Goal: Task Accomplishment & Management: Use online tool/utility

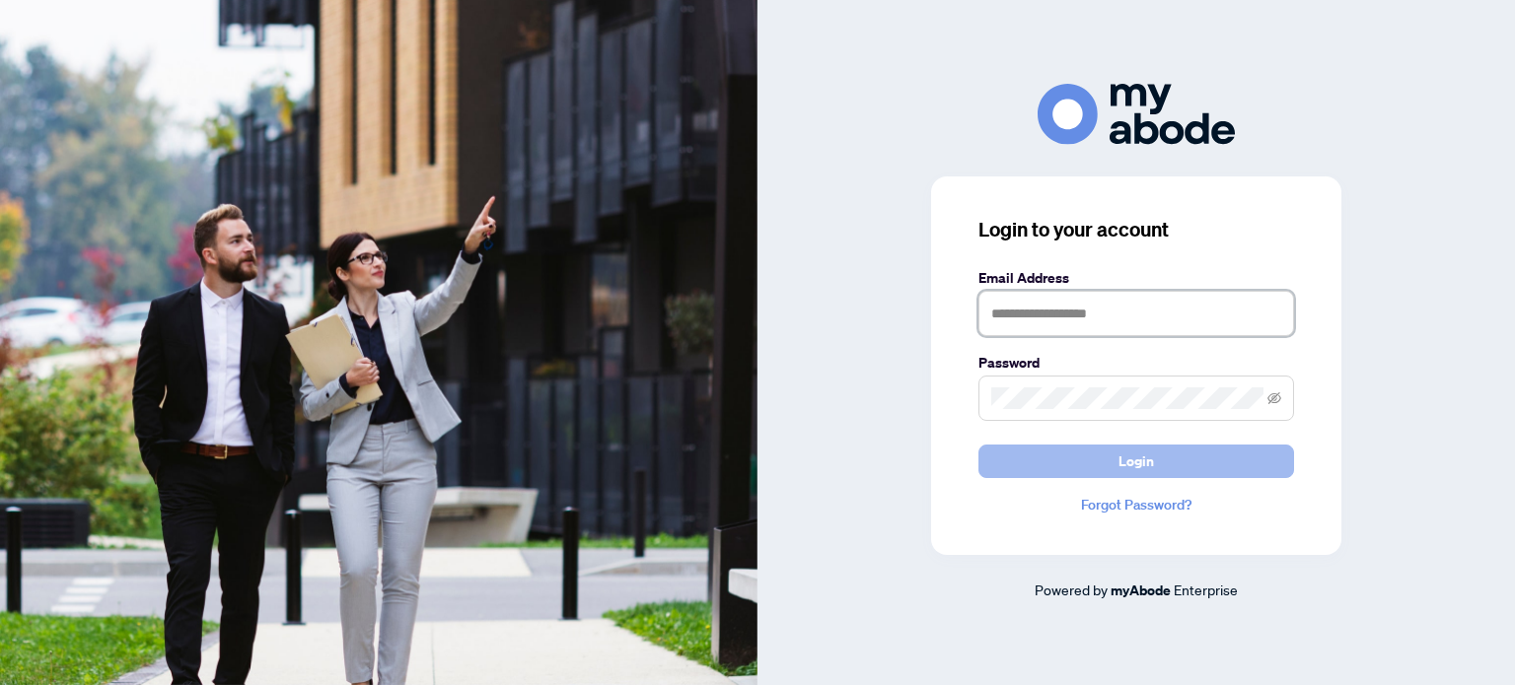
type input "**********"
click at [1149, 457] on span "Login" at bounding box center [1136, 462] width 36 height 32
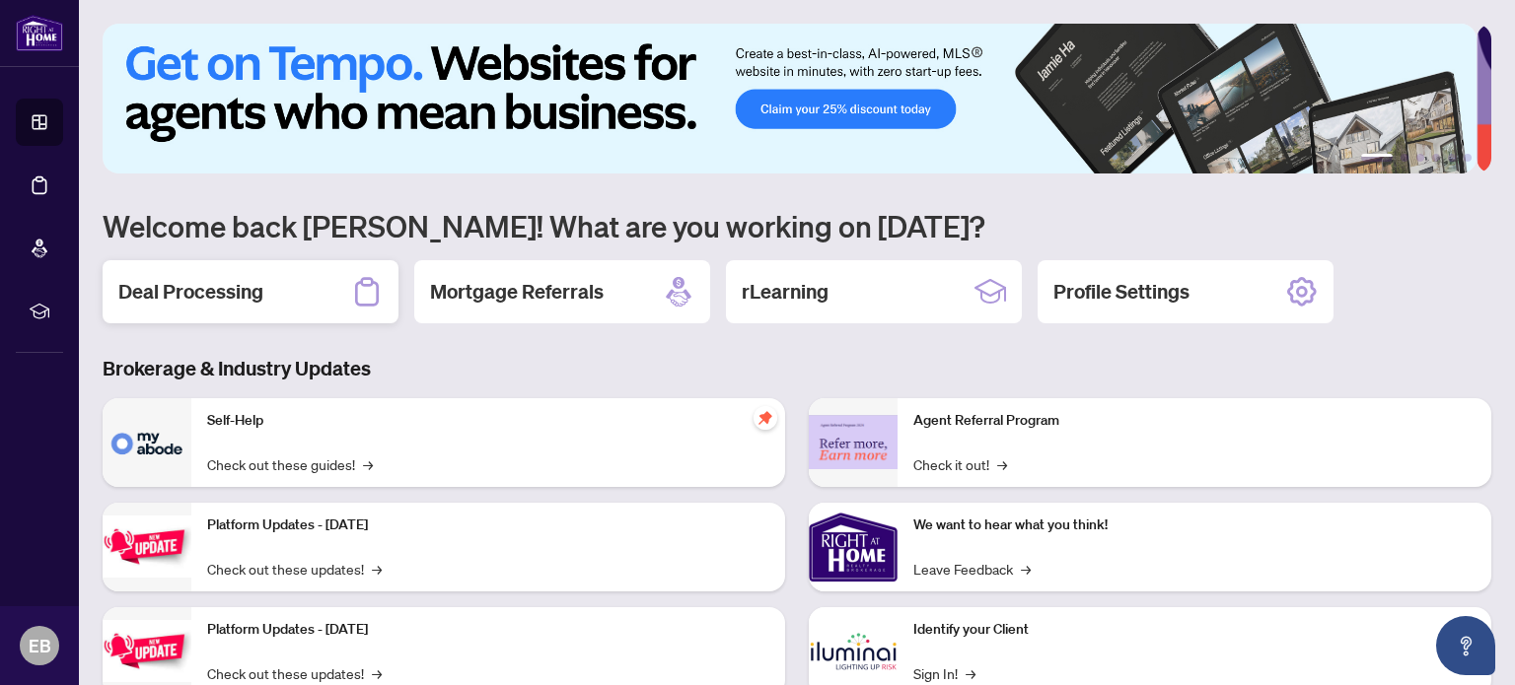
click at [152, 291] on h2 "Deal Processing" at bounding box center [190, 292] width 145 height 28
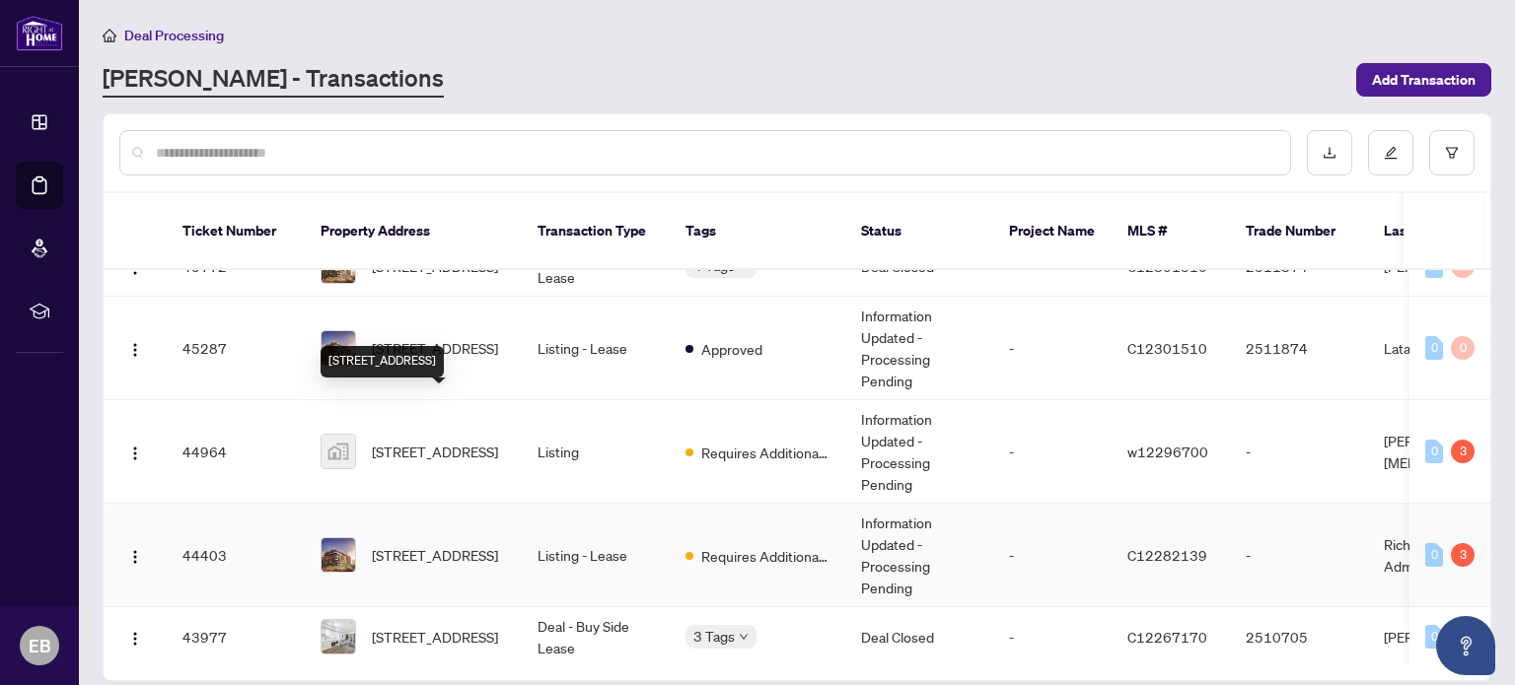
scroll to position [493, 0]
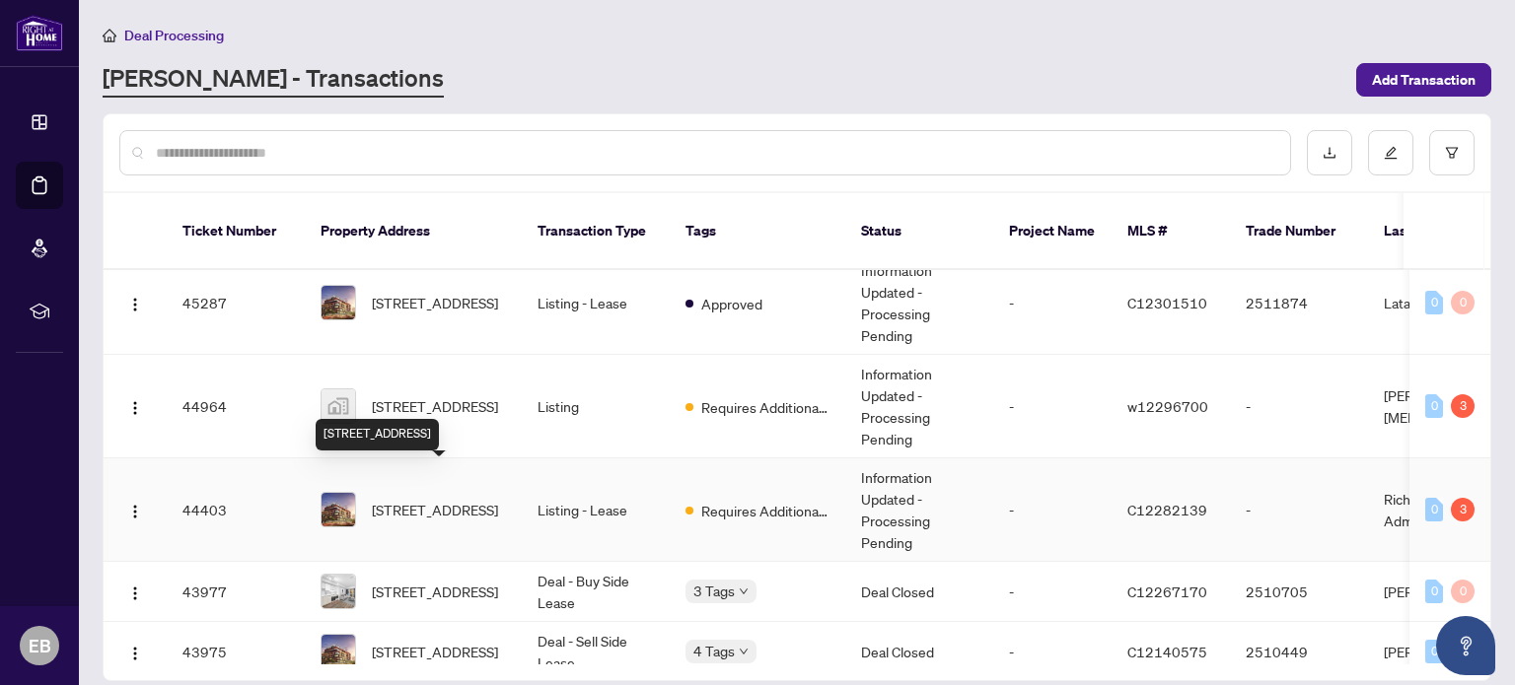
click at [459, 499] on span "[STREET_ADDRESS]" at bounding box center [435, 510] width 126 height 22
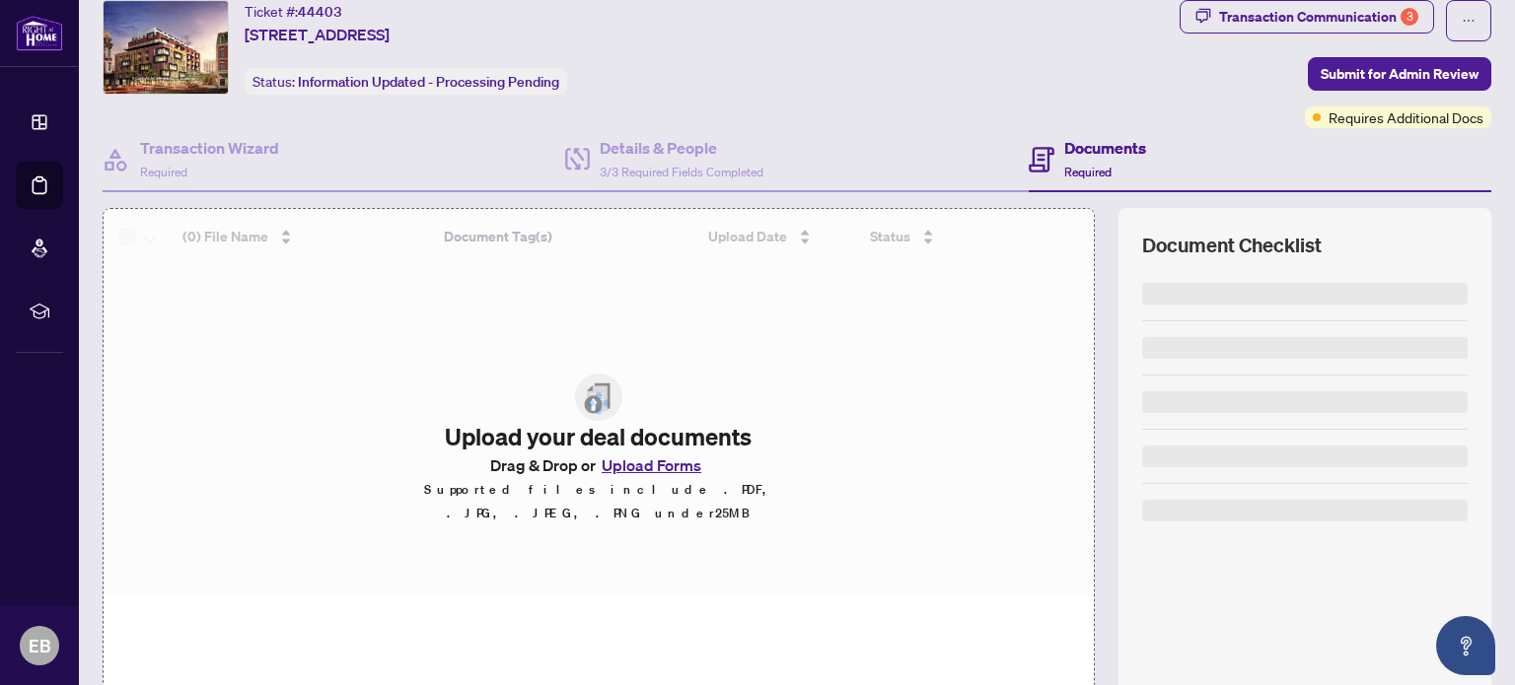
scroll to position [138, 0]
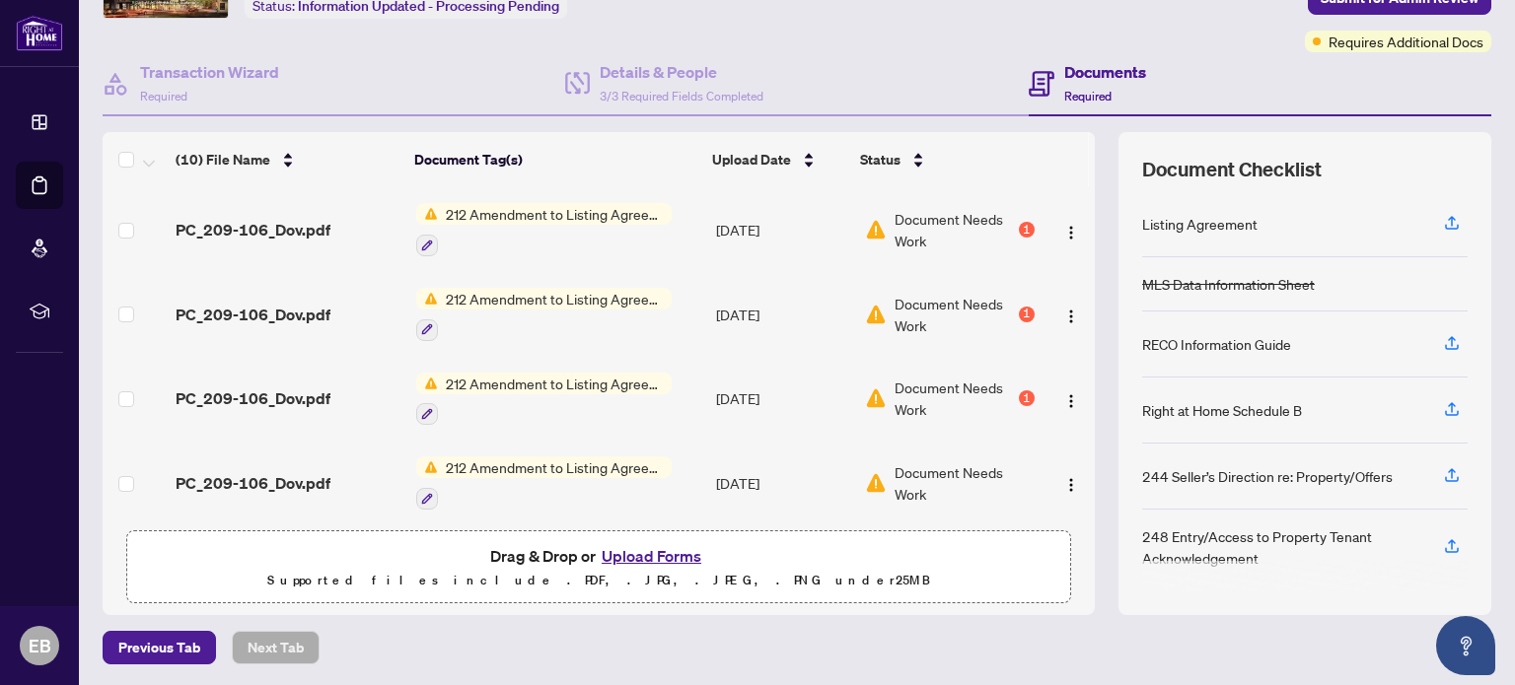
click at [662, 551] on button "Upload Forms" at bounding box center [651, 556] width 111 height 26
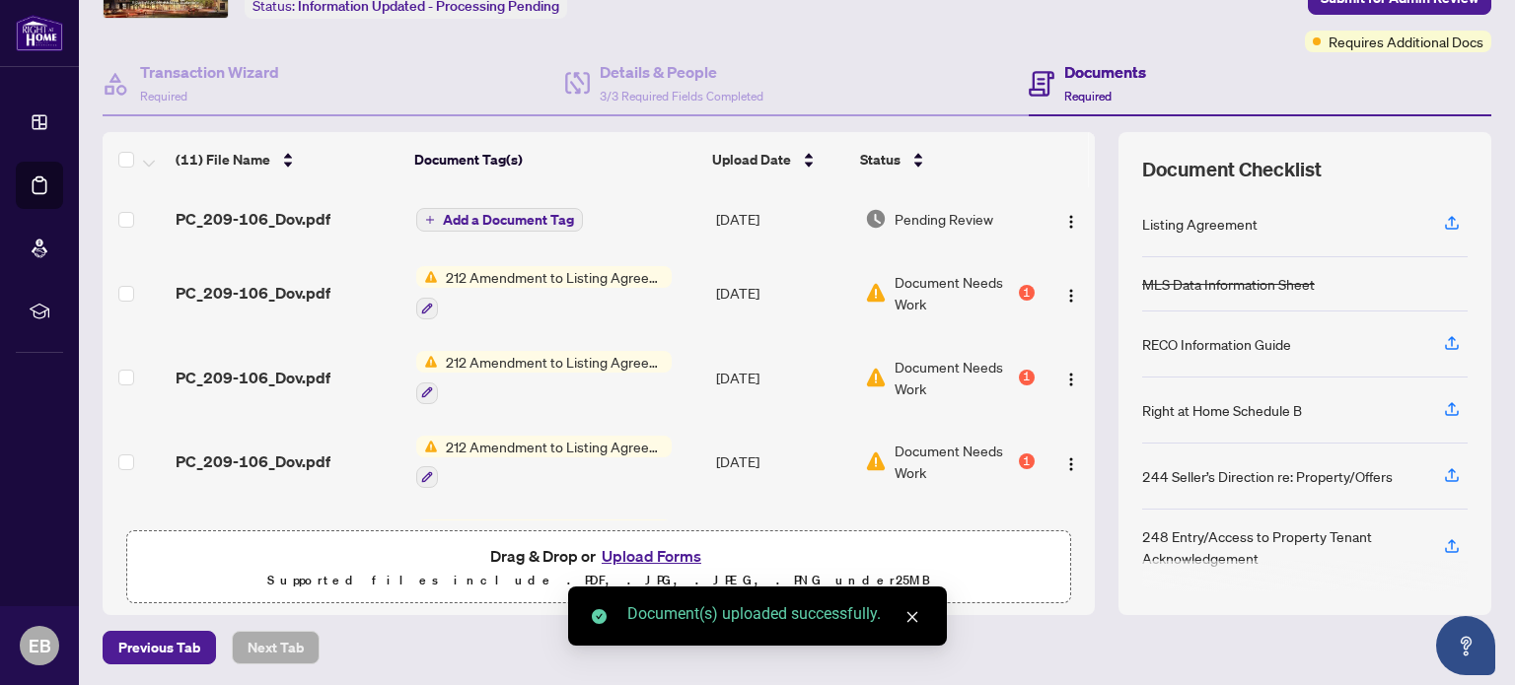
scroll to position [0, 0]
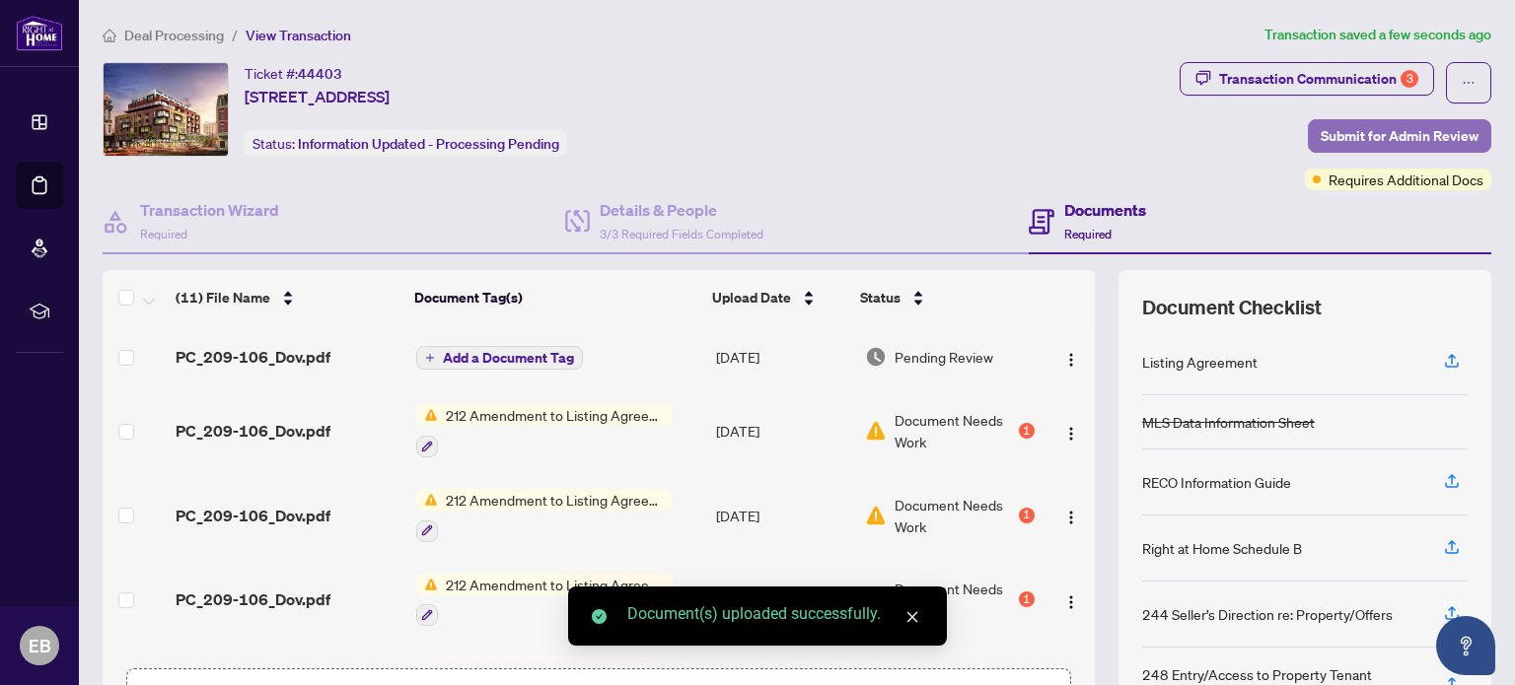
click at [1357, 141] on span "Submit for Admin Review" at bounding box center [1399, 136] width 158 height 32
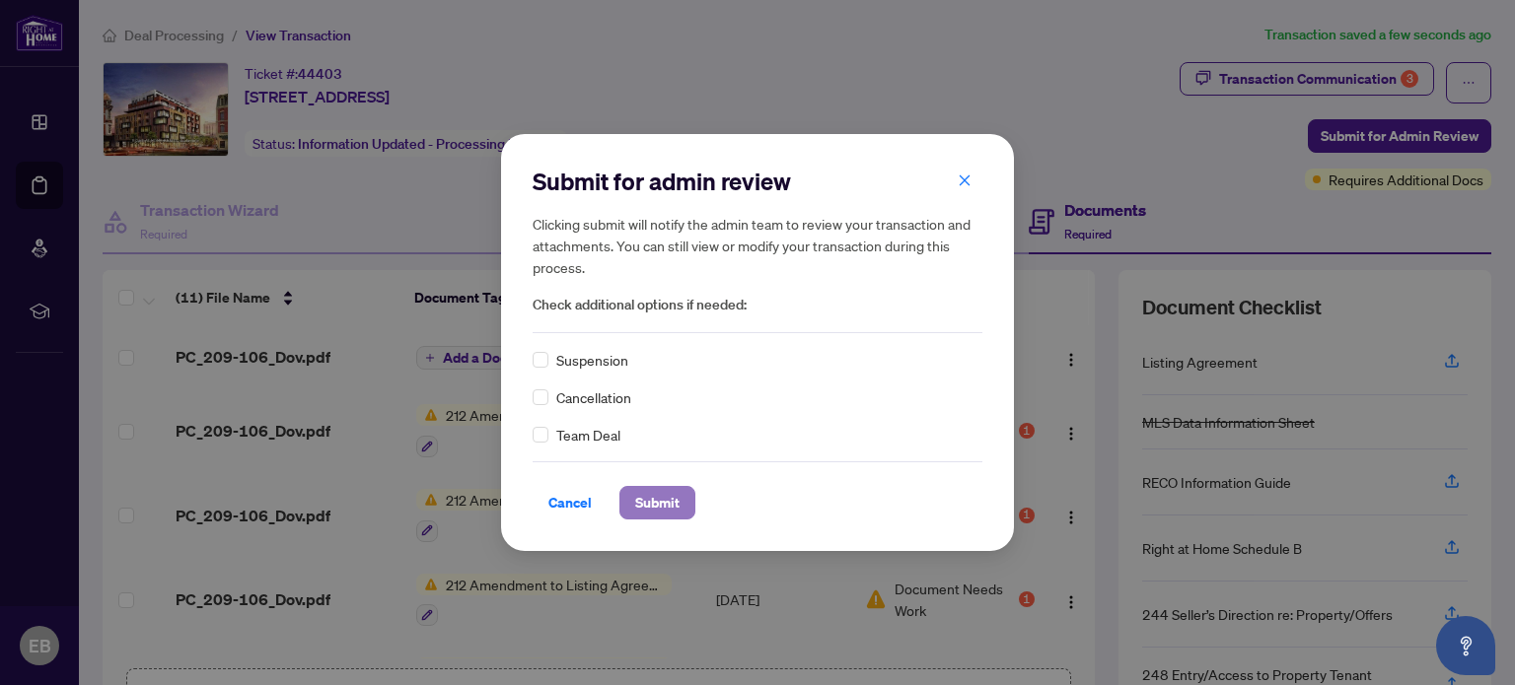
click at [661, 502] on span "Submit" at bounding box center [657, 503] width 44 height 32
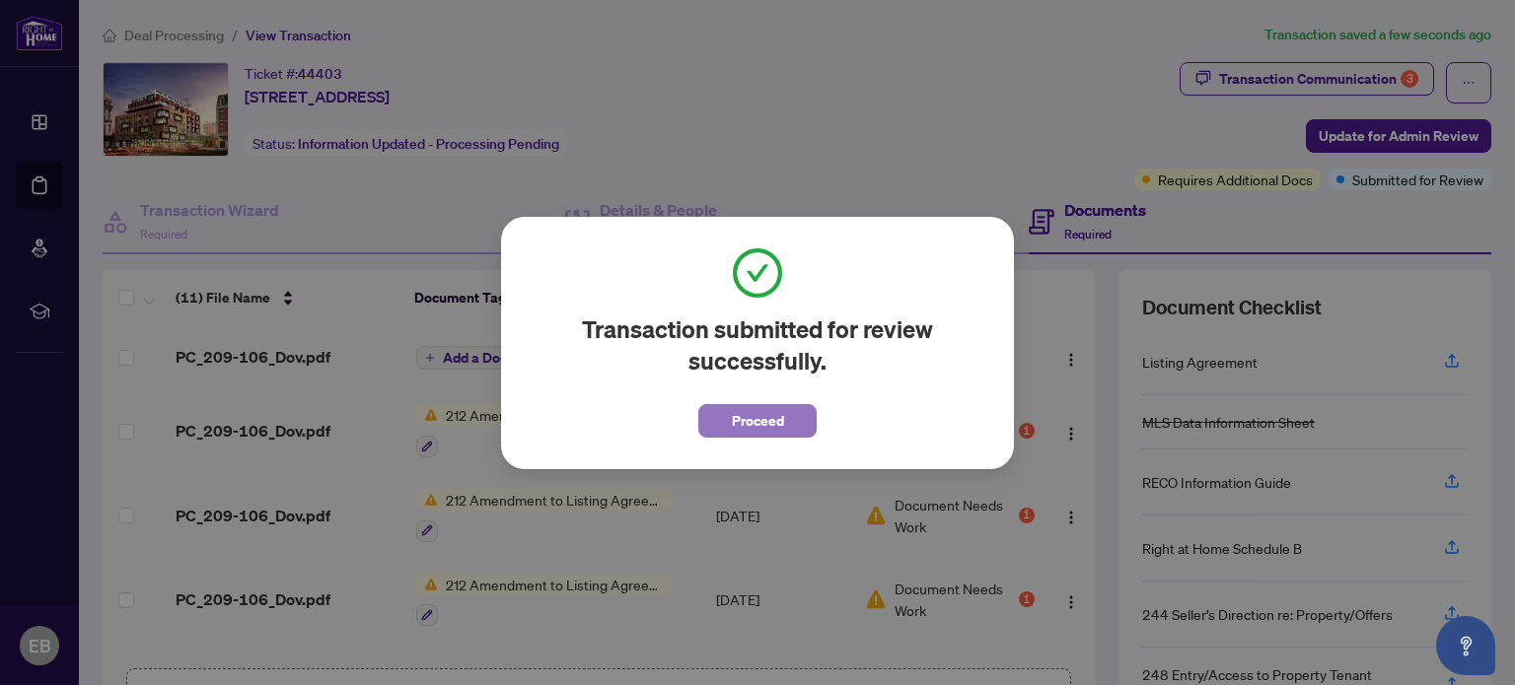
click at [742, 422] on span "Proceed" at bounding box center [758, 421] width 52 height 32
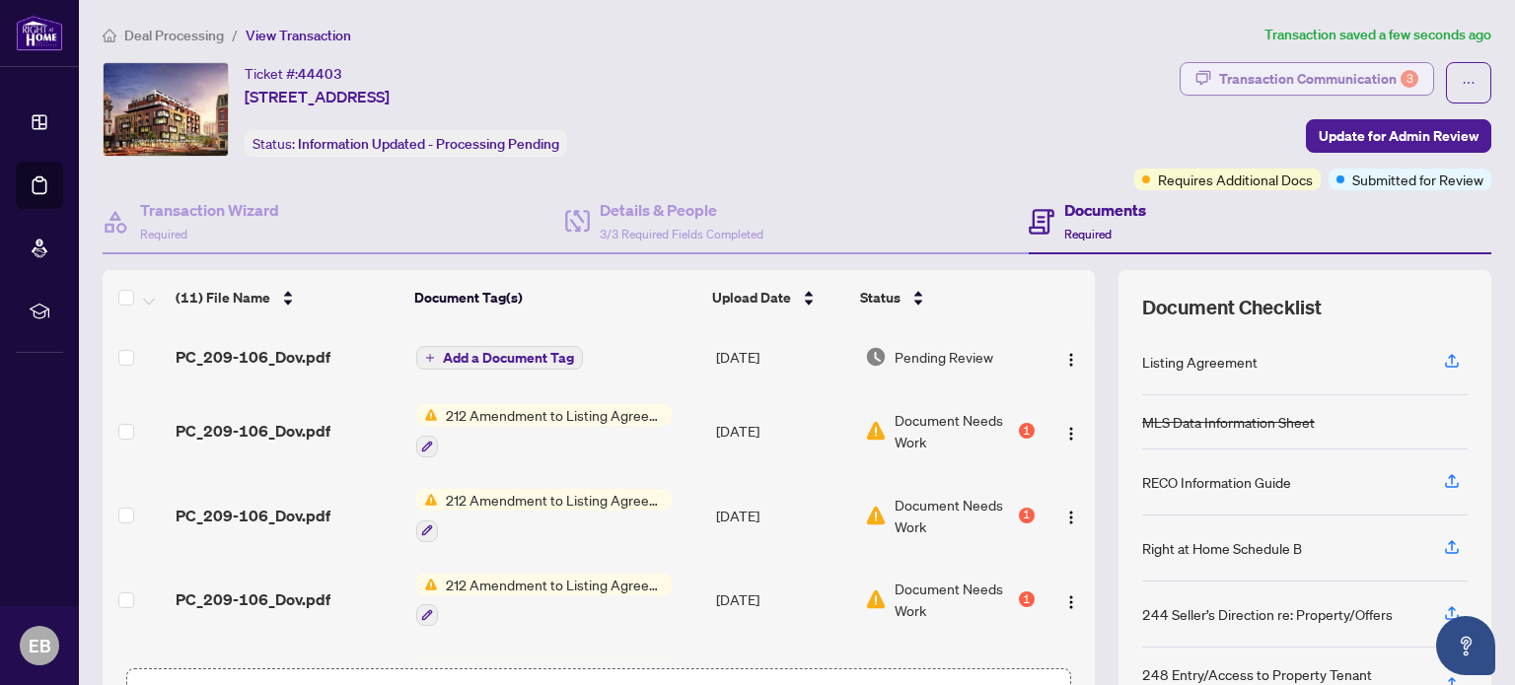
click at [1235, 86] on div "Transaction Communication 3" at bounding box center [1318, 79] width 199 height 32
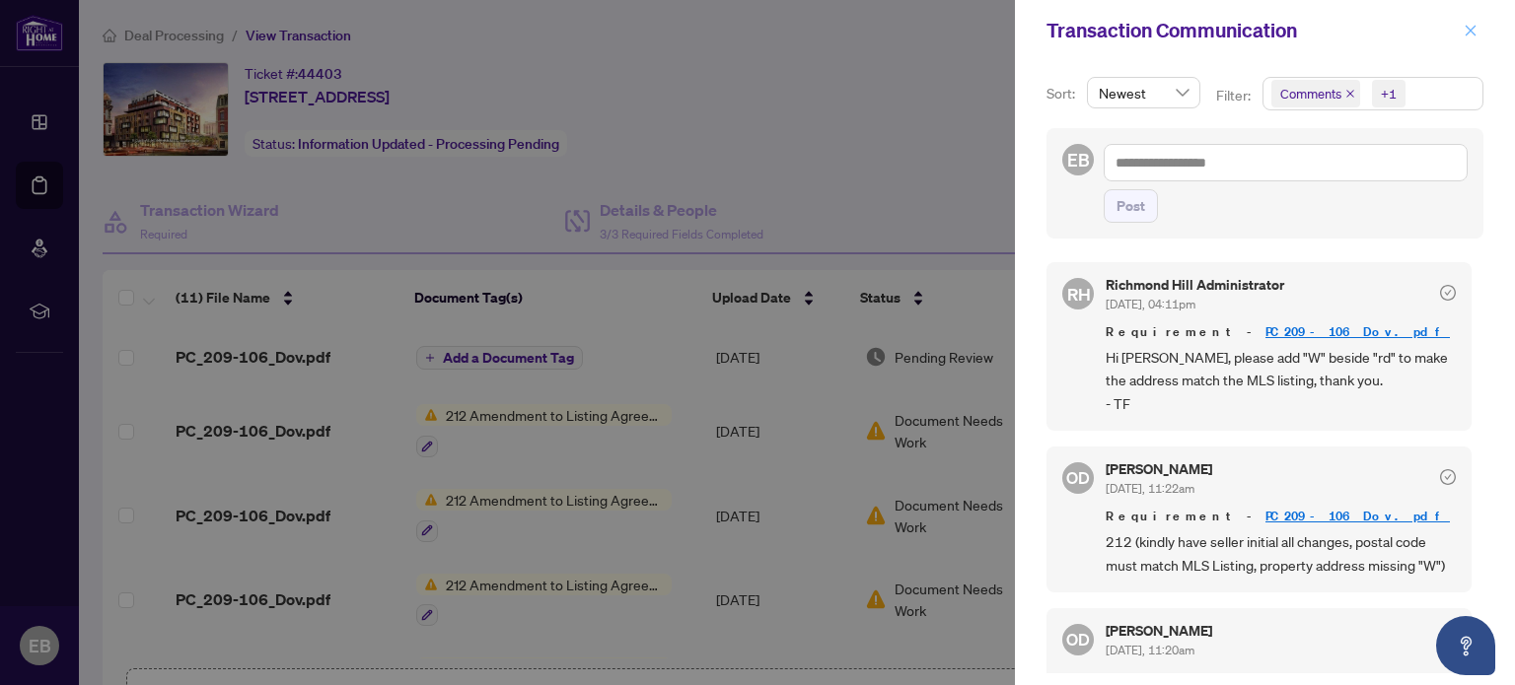
click at [1468, 31] on icon "close" at bounding box center [1470, 31] width 14 height 14
